Goal: Find specific page/section: Find specific page/section

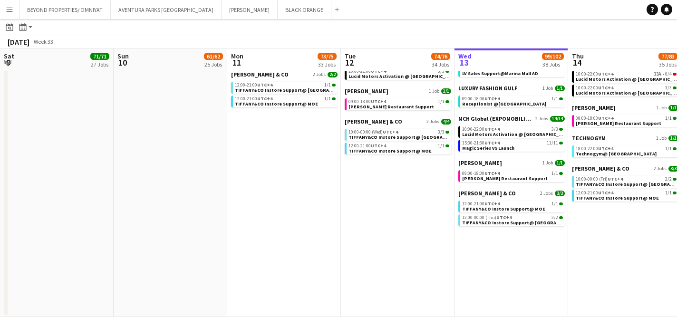
scroll to position [0, 293]
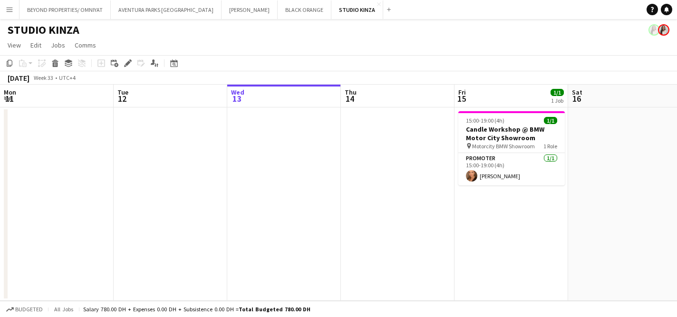
scroll to position [0, 327]
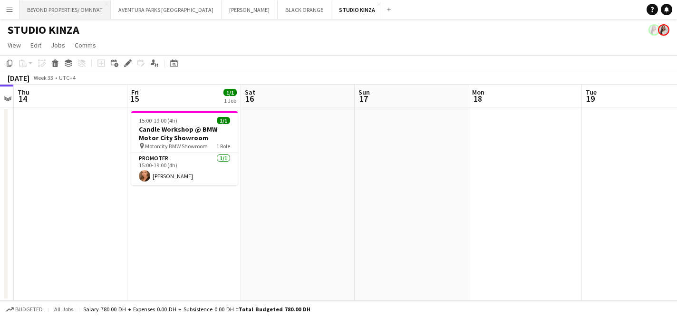
click at [56, 9] on button "BEYOND PROPERTIES/ OMNIYAT Close" at bounding box center [64, 9] width 91 height 19
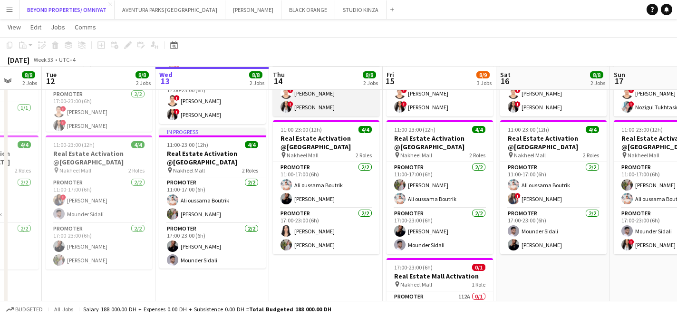
scroll to position [164, 0]
